Goal: Task Accomplishment & Management: Manage account settings

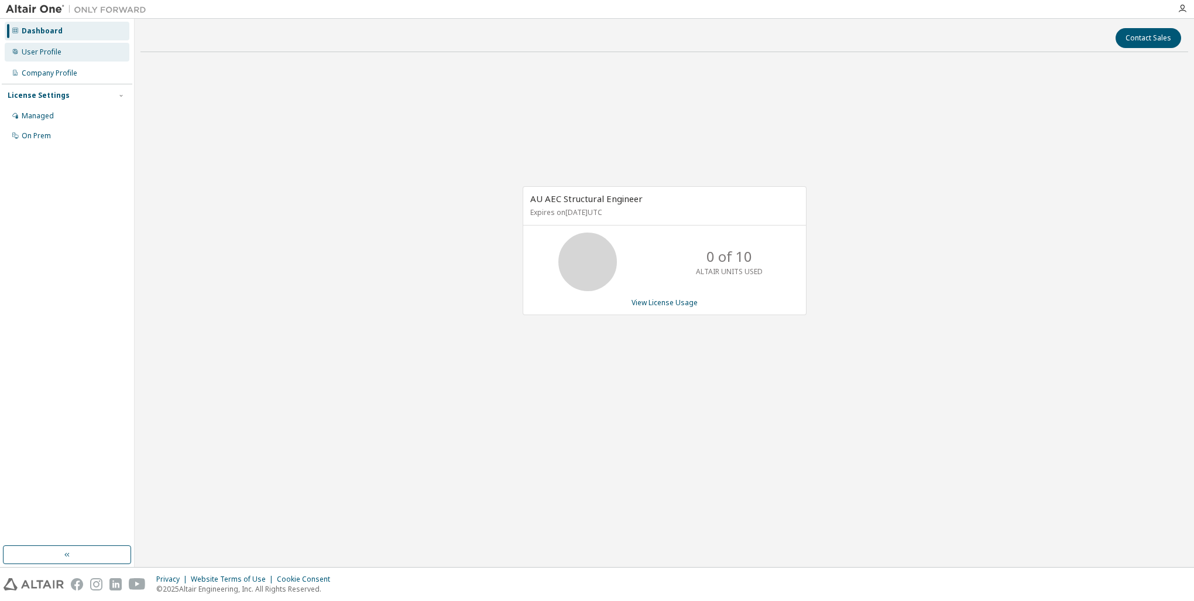
click at [61, 61] on div "User Profile" at bounding box center [67, 52] width 125 height 19
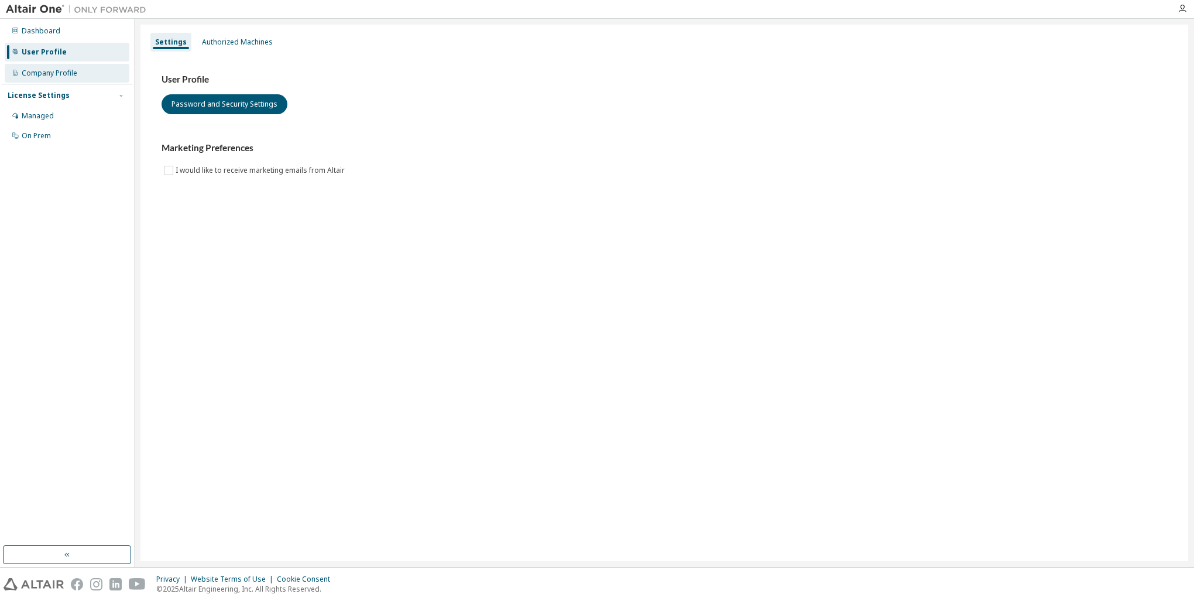
click at [70, 68] on div "Company Profile" at bounding box center [50, 72] width 56 height 9
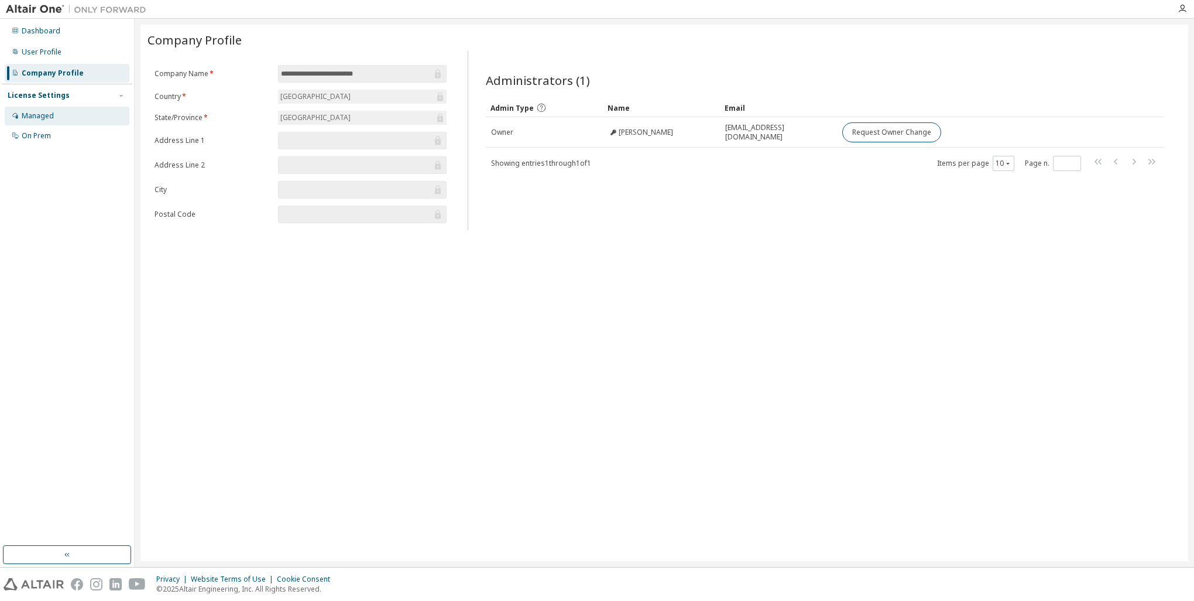
click at [56, 119] on div "Managed" at bounding box center [67, 116] width 125 height 19
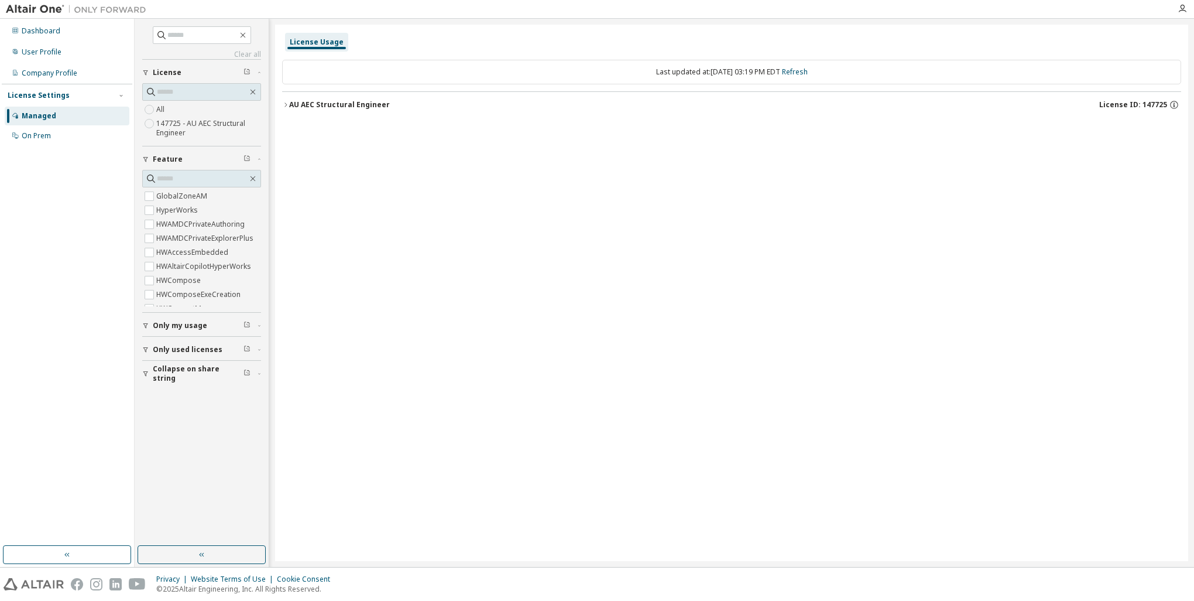
click at [314, 112] on button "AU AEC Structural Engineer License ID: 147725" at bounding box center [731, 105] width 899 height 26
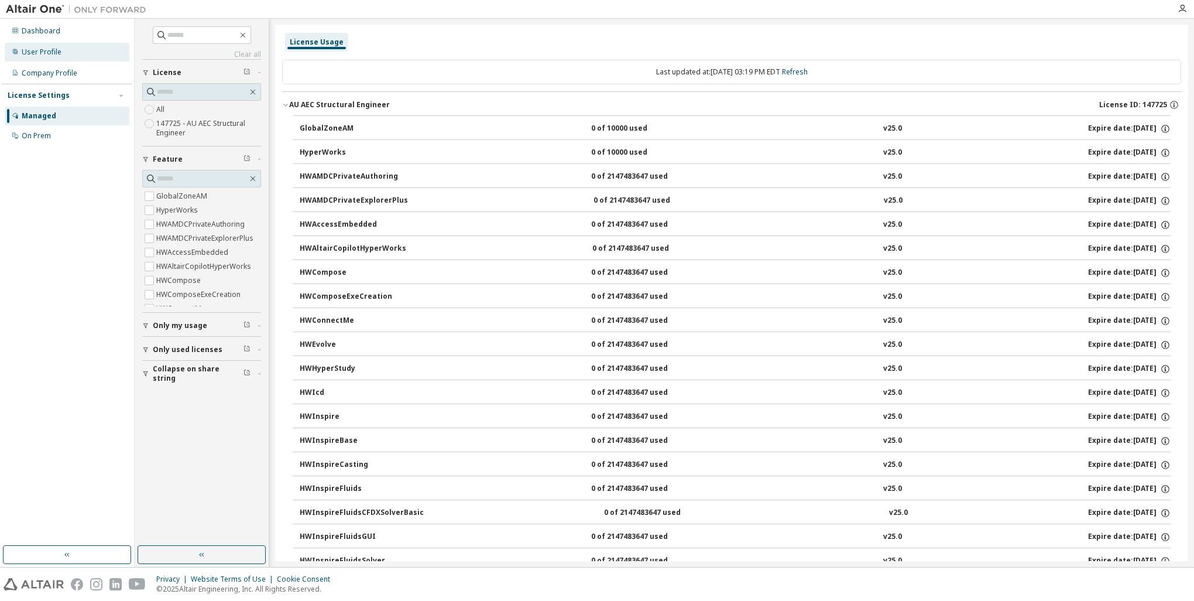
click at [44, 43] on div "User Profile" at bounding box center [67, 52] width 125 height 19
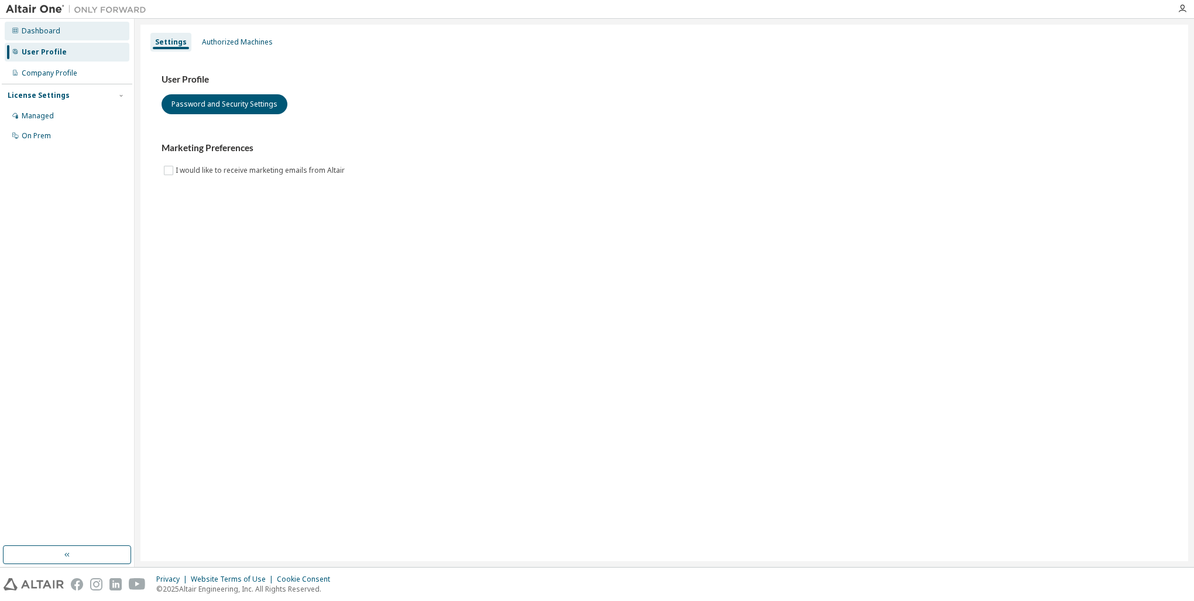
click at [46, 34] on div "Dashboard" at bounding box center [41, 30] width 39 height 9
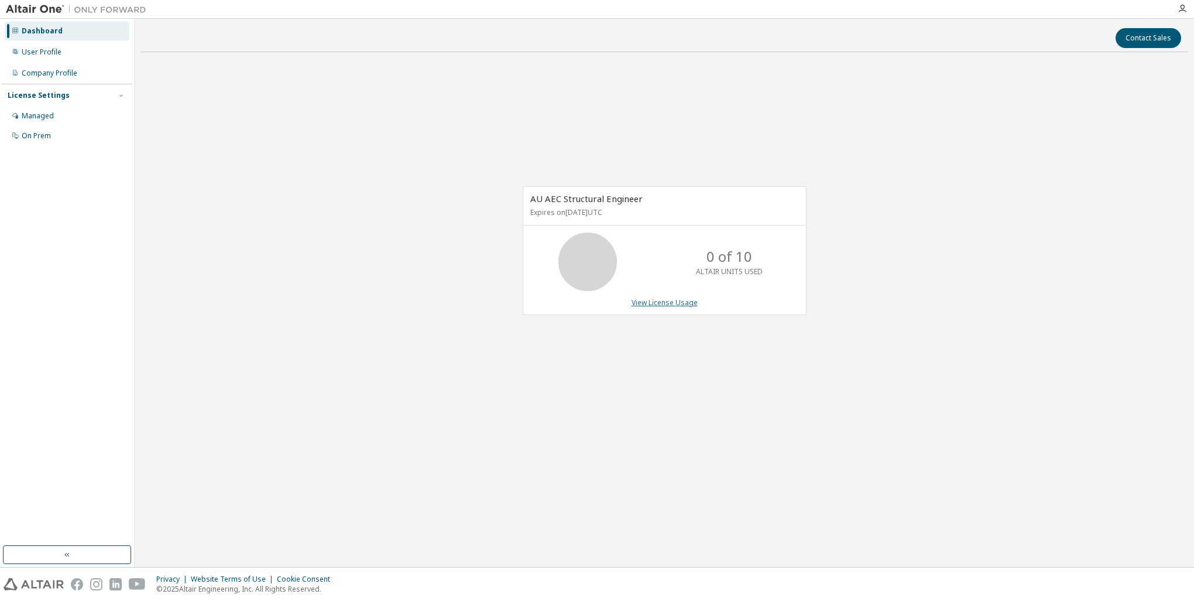
click at [673, 302] on link "View License Usage" at bounding box center [665, 302] width 66 height 10
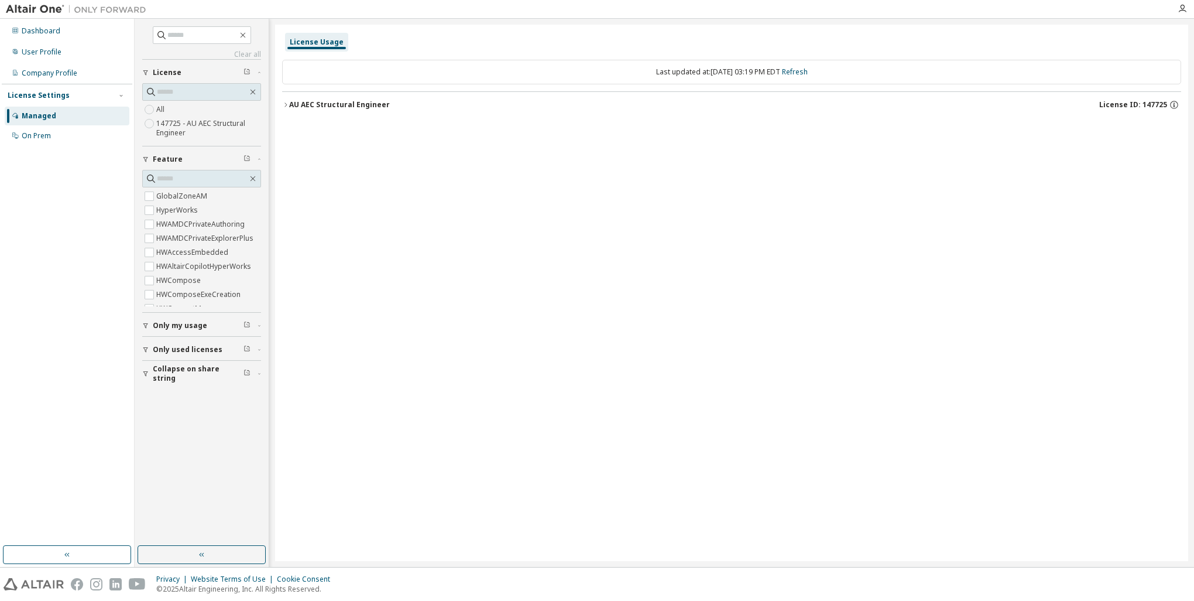
click at [344, 103] on div "AU AEC Structural Engineer" at bounding box center [339, 104] width 101 height 9
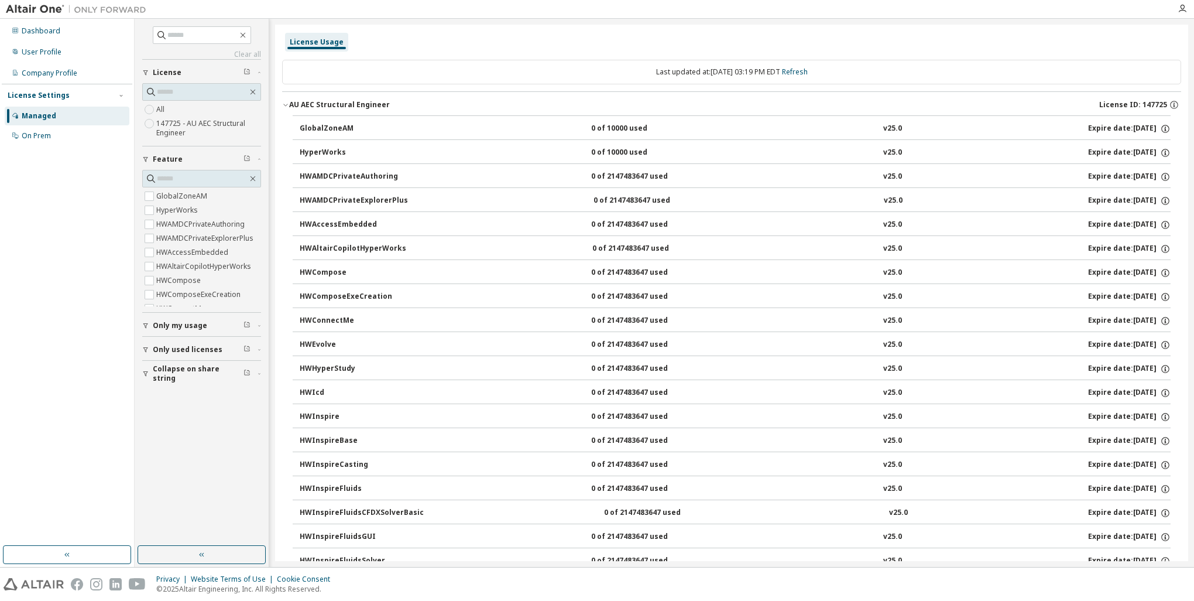
click at [189, 144] on div "All 147725 - AU AEC Structural Engineer" at bounding box center [201, 114] width 119 height 63
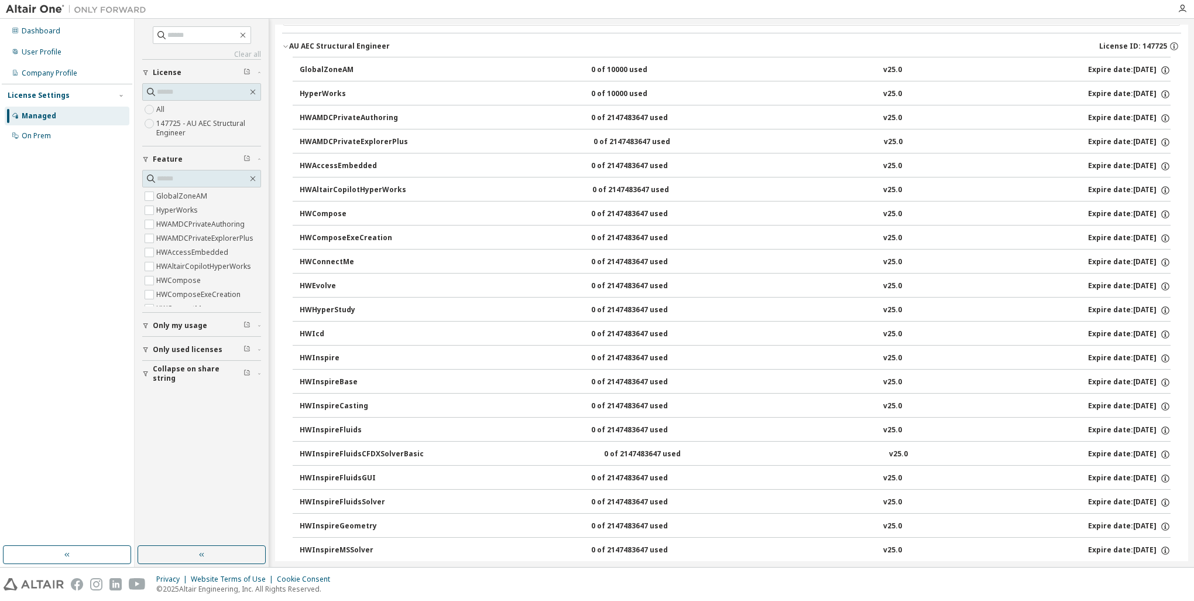
scroll to position [117, 0]
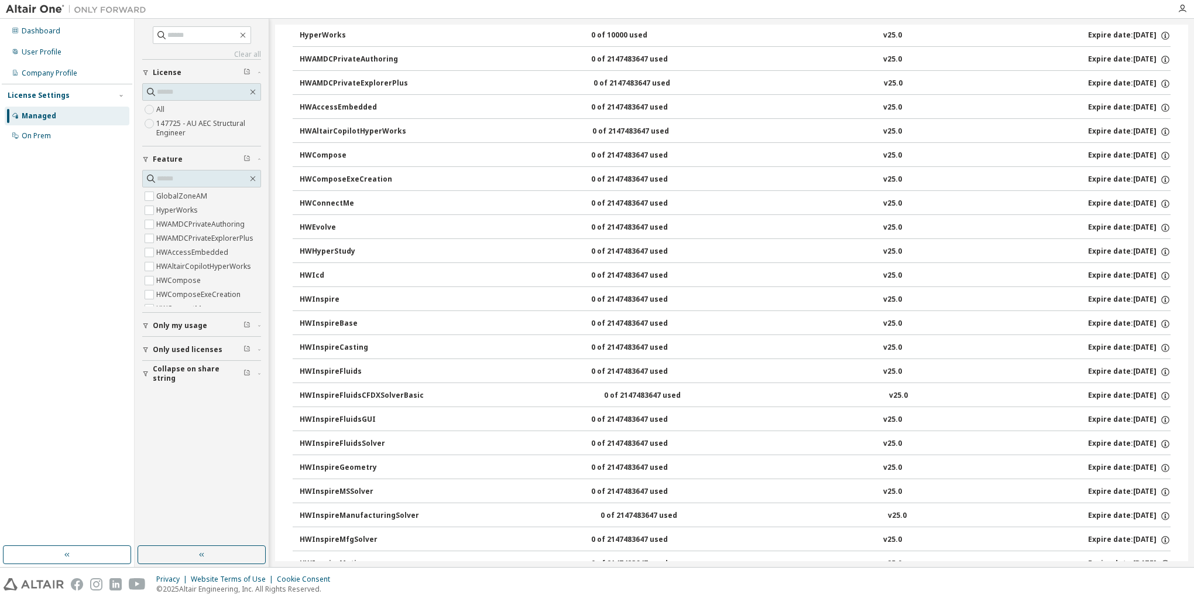
click at [393, 249] on div "HWHyperStudy" at bounding box center [352, 251] width 105 height 11
click at [328, 244] on button "HWHyperStudy 0 of 2147483647 used v25.0 Expire date: 2026-07-31" at bounding box center [735, 252] width 871 height 26
click at [162, 334] on button "Only my usage" at bounding box center [201, 326] width 119 height 26
click at [173, 379] on span "Only used licenses" at bounding box center [188, 383] width 70 height 9
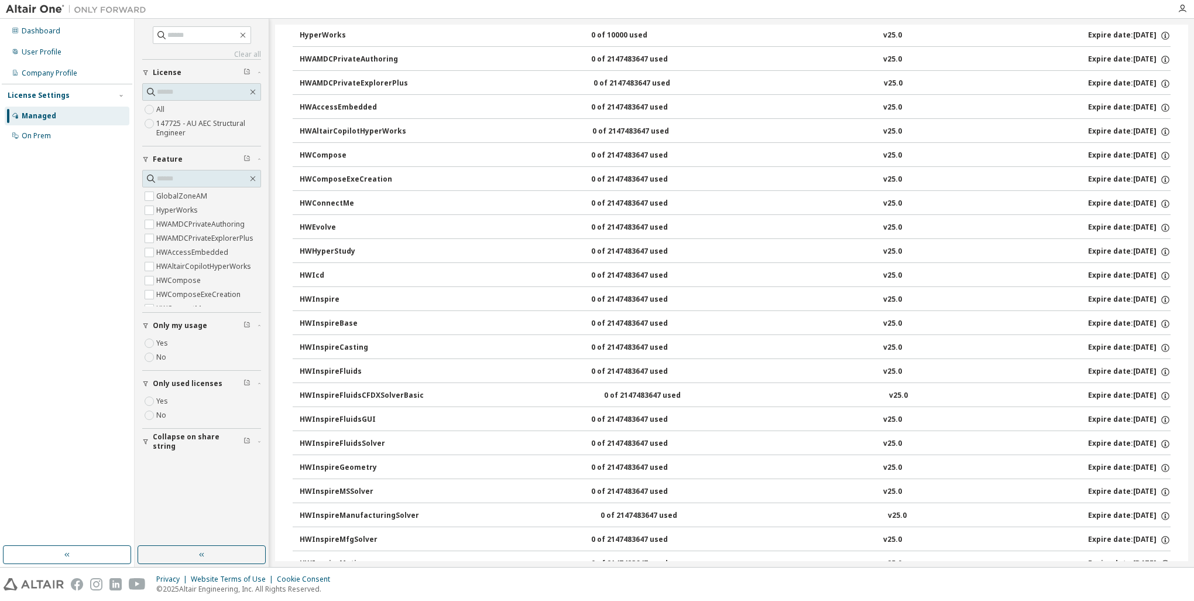
click at [180, 441] on span "Collapse on share string" at bounding box center [198, 441] width 91 height 19
click at [35, 138] on div "On Prem" at bounding box center [36, 135] width 29 height 9
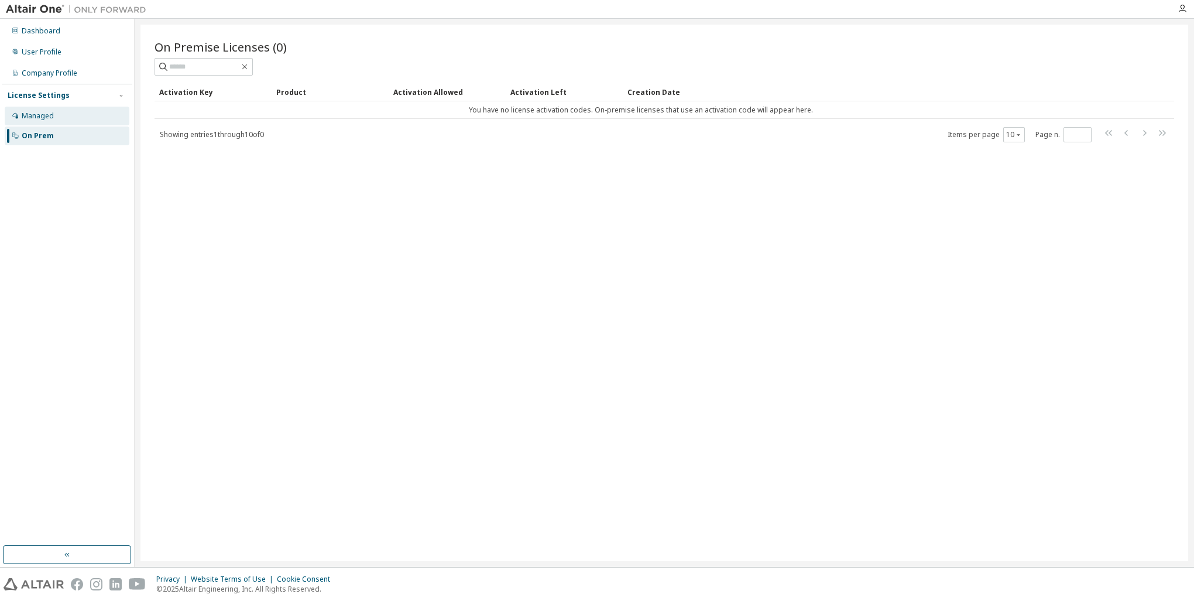
click at [49, 117] on div "Managed" at bounding box center [38, 115] width 32 height 9
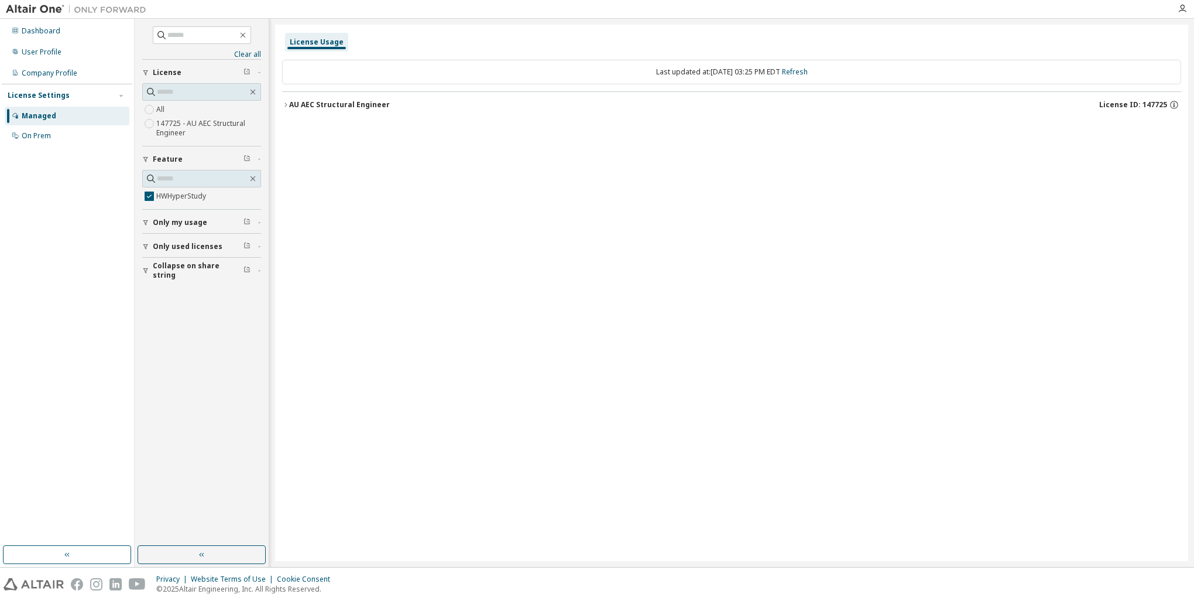
click at [363, 109] on div "AU AEC Structural Engineer License ID: 147725" at bounding box center [735, 105] width 892 height 11
click at [296, 105] on div "AU AEC Structural Engineer" at bounding box center [339, 104] width 101 height 9
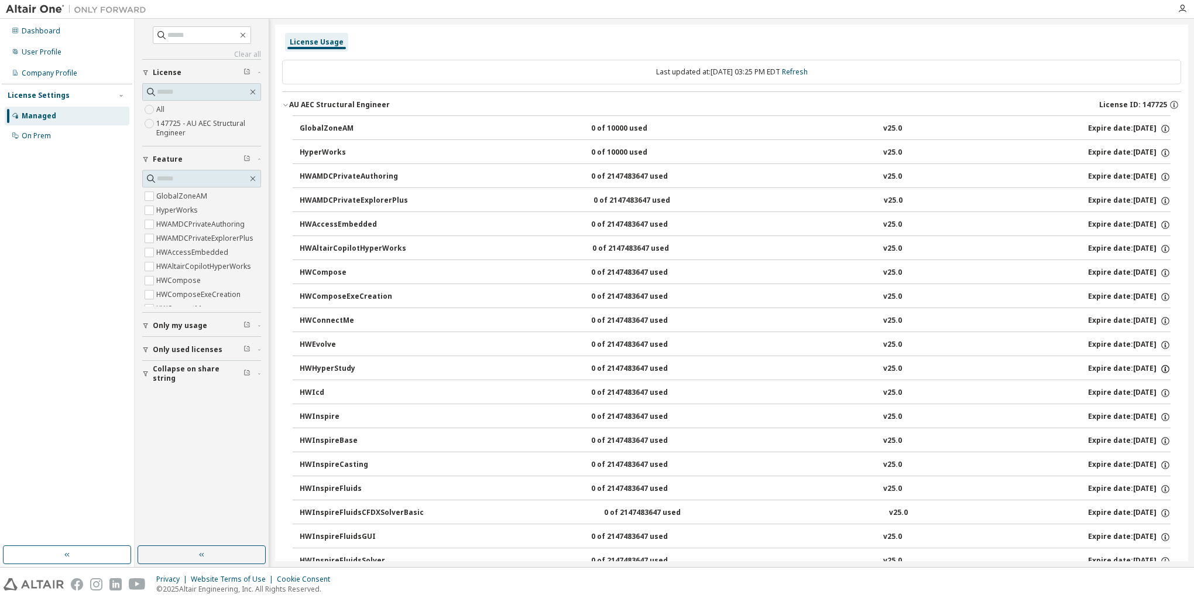
click at [1160, 369] on icon "button" at bounding box center [1165, 369] width 11 height 11
click at [1088, 364] on div "Expire date: 2026-07-31" at bounding box center [1129, 369] width 83 height 11
click at [1160, 367] on icon "button" at bounding box center [1165, 369] width 11 height 11
click at [1160, 347] on icon "button" at bounding box center [1165, 345] width 11 height 11
click at [1154, 329] on button "HWConnectMe 0 of 2147483647 used v25.0 Expire date: 2026-07-31" at bounding box center [735, 321] width 871 height 26
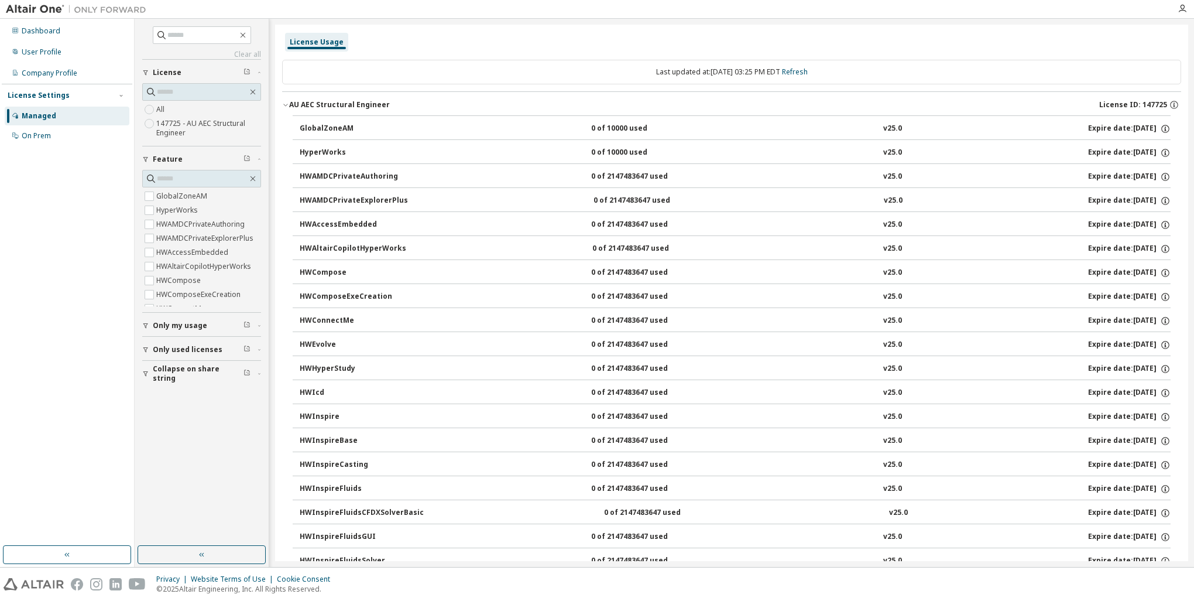
drag, startPoint x: 1157, startPoint y: 297, endPoint x: 1160, endPoint y: 289, distance: 8.7
click at [1160, 297] on icon "button" at bounding box center [1165, 297] width 11 height 11
click at [1161, 273] on icon "button" at bounding box center [1165, 273] width 11 height 11
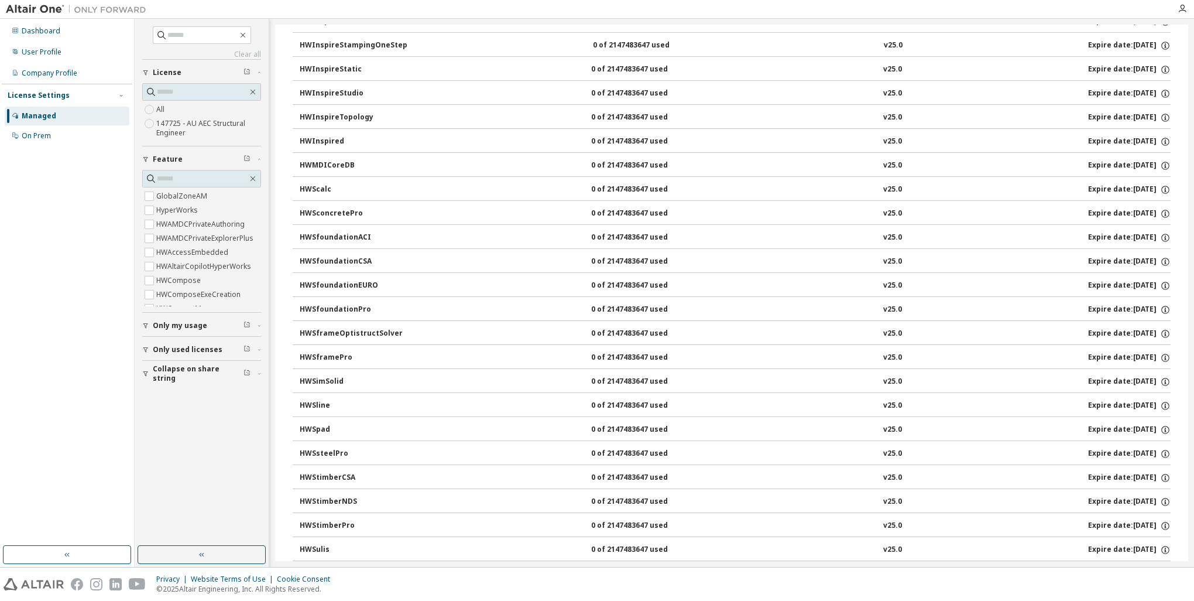
scroll to position [912, 0]
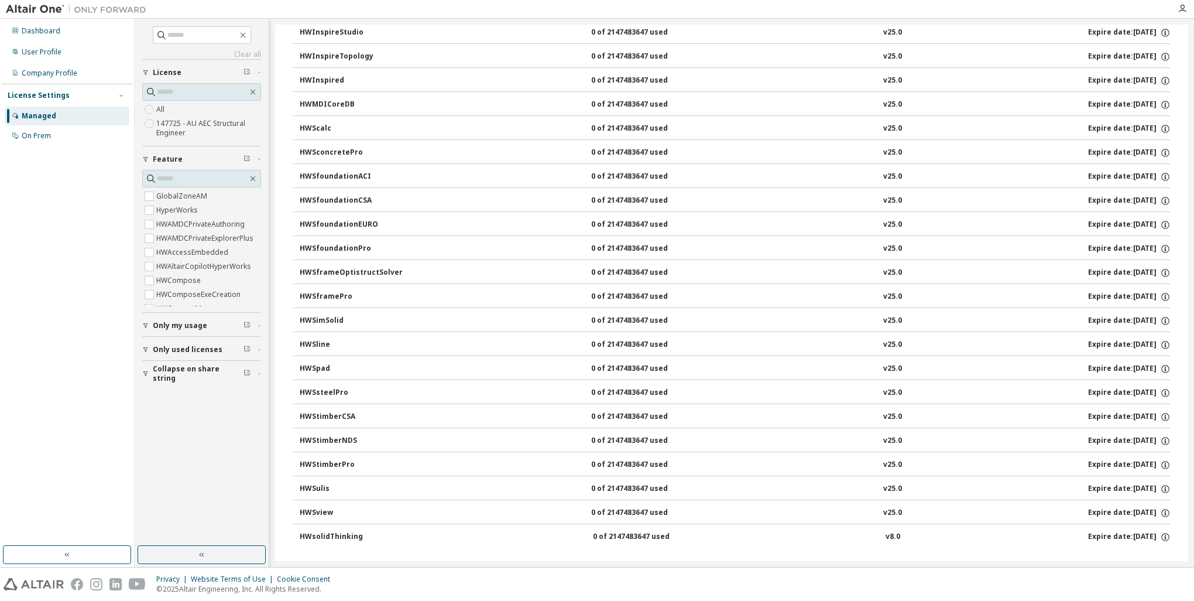
click at [349, 316] on div "HWSimSolid" at bounding box center [352, 321] width 105 height 11
click at [333, 317] on div "HWSimSolid" at bounding box center [352, 321] width 105 height 11
drag, startPoint x: 340, startPoint y: 308, endPoint x: 556, endPoint y: 322, distance: 216.5
click at [556, 322] on button "HWSimSolid 0 of 2147483647 used v25.0 Expire date: 2026-07-31" at bounding box center [735, 321] width 871 height 26
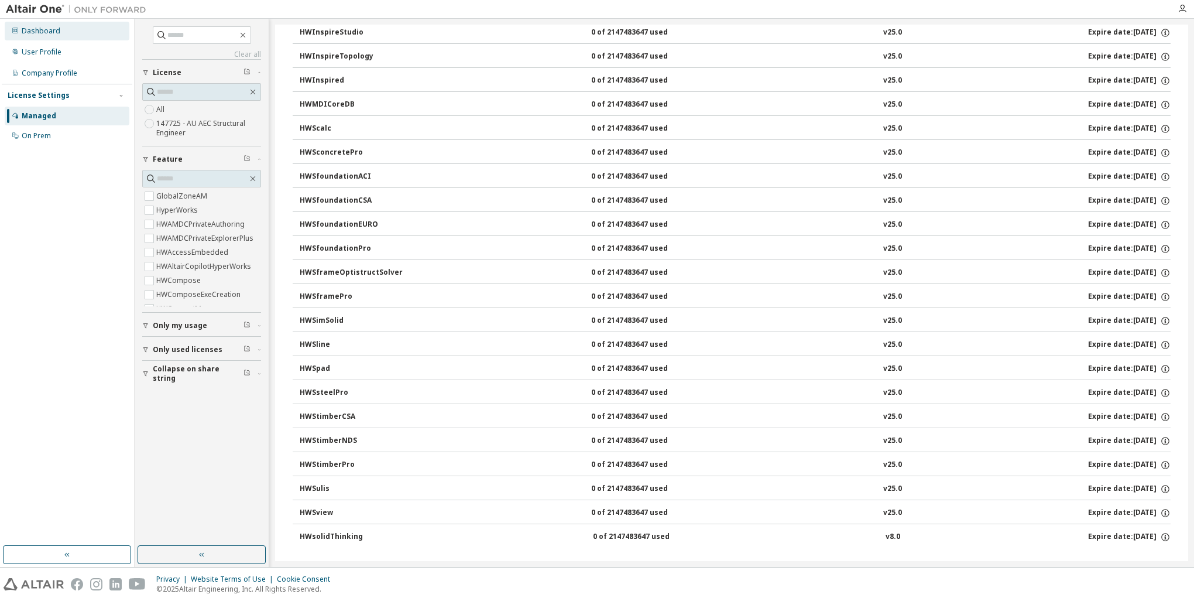
click at [32, 39] on div "Dashboard" at bounding box center [67, 31] width 125 height 19
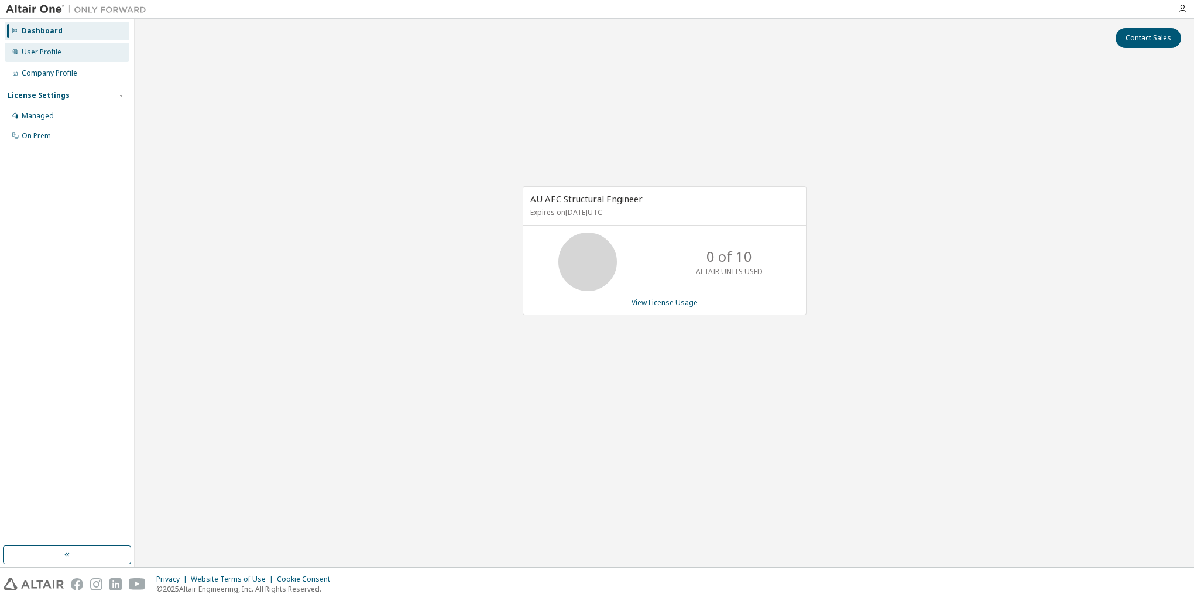
click at [16, 52] on icon at bounding box center [15, 51] width 7 height 7
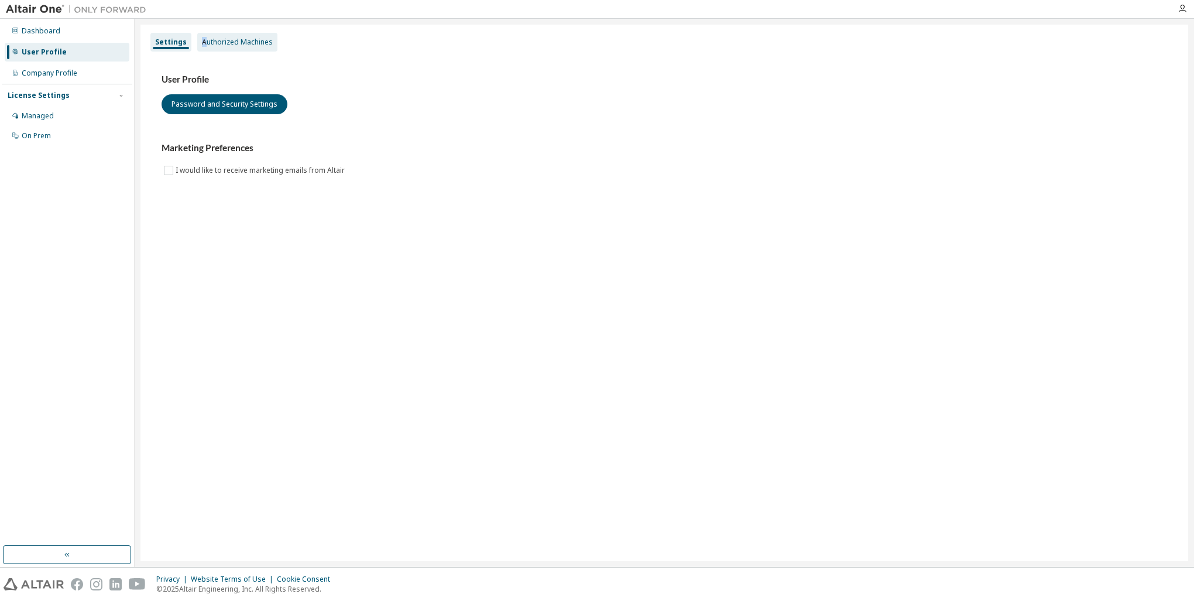
click at [202, 46] on div "Authorized Machines" at bounding box center [237, 41] width 71 height 9
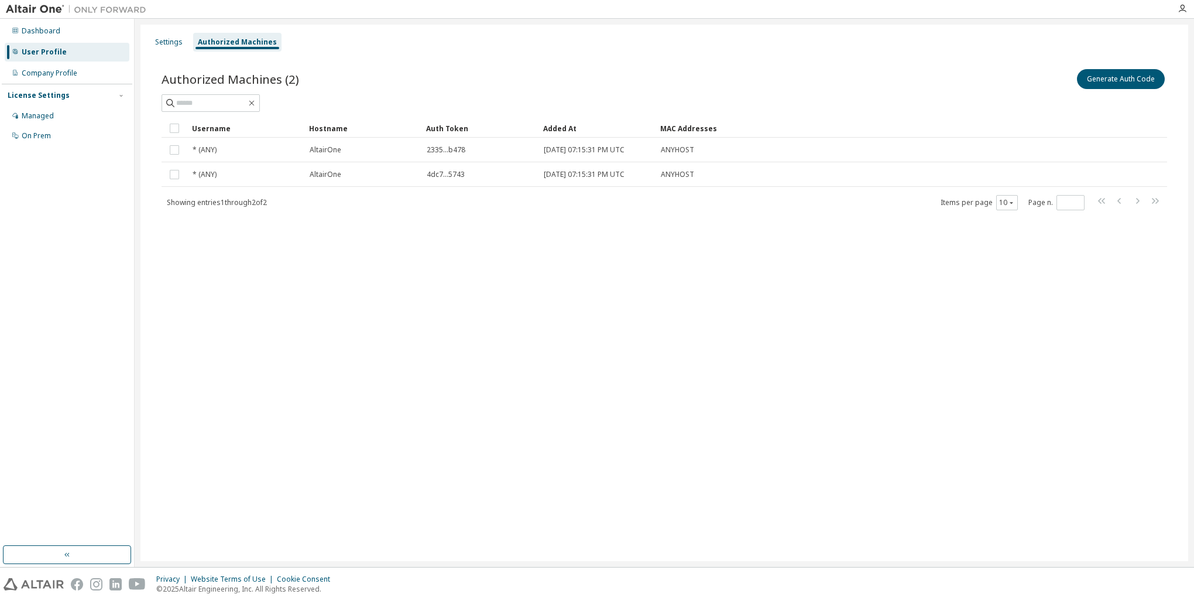
drag, startPoint x: 201, startPoint y: 46, endPoint x: 399, endPoint y: 40, distance: 197.4
click at [399, 40] on div "Settings Authorized Machines" at bounding box center [665, 42] width 1034 height 21
click at [56, 80] on div "Company Profile" at bounding box center [67, 73] width 125 height 19
